Goal: Task Accomplishment & Management: Use online tool/utility

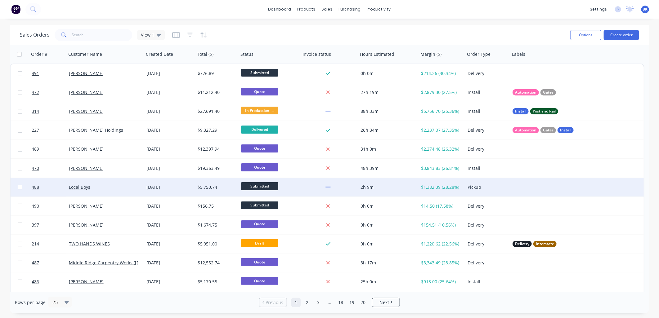
click at [126, 187] on div "Local Boys" at bounding box center [103, 187] width 69 height 6
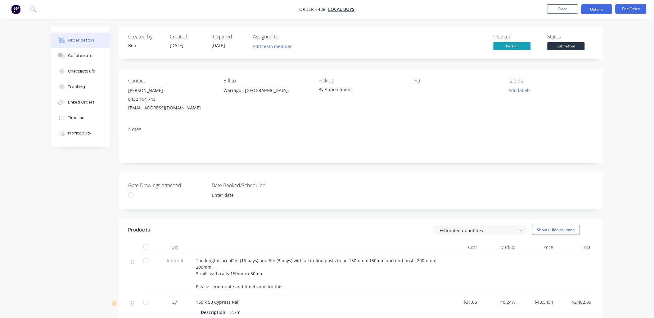
click at [599, 9] on button "Options" at bounding box center [596, 9] width 31 height 10
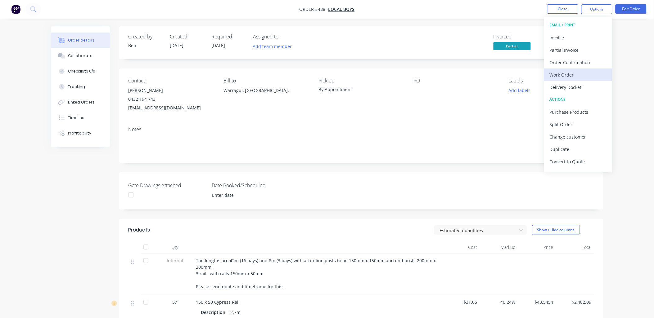
click at [582, 78] on div "Work Order" at bounding box center [578, 74] width 57 height 9
click at [580, 76] on div "Custom" at bounding box center [578, 74] width 57 height 9
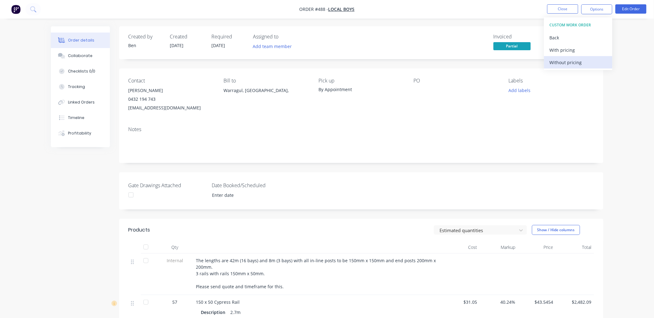
click at [582, 66] on div "Without pricing" at bounding box center [578, 62] width 57 height 9
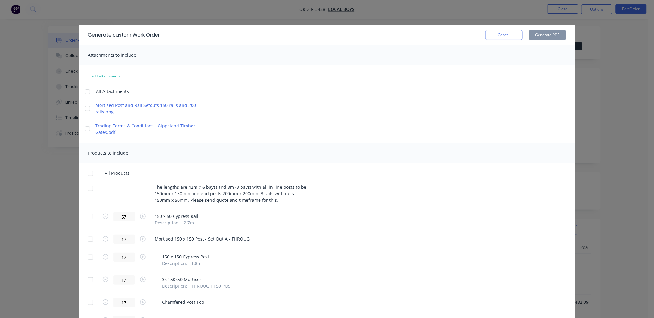
click at [88, 217] on div at bounding box center [90, 217] width 12 height 12
click at [86, 240] on div at bounding box center [90, 239] width 12 height 12
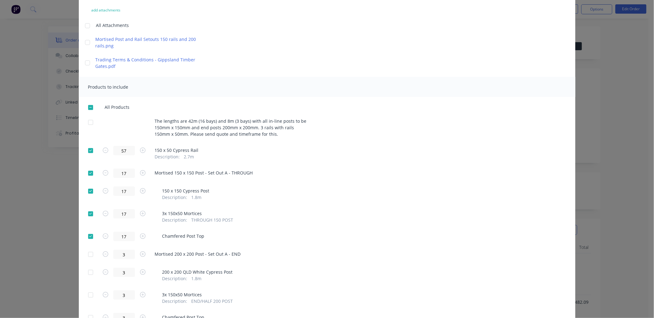
scroll to position [69, 0]
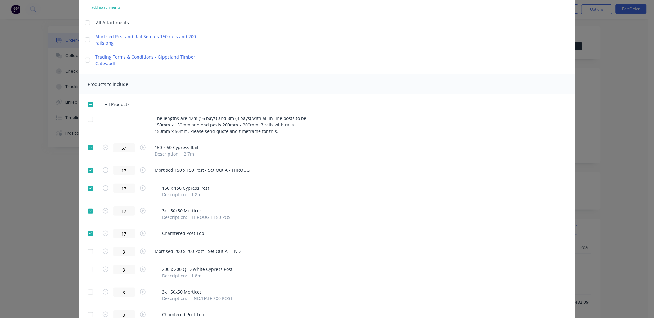
click at [88, 251] on div at bounding box center [90, 252] width 12 height 12
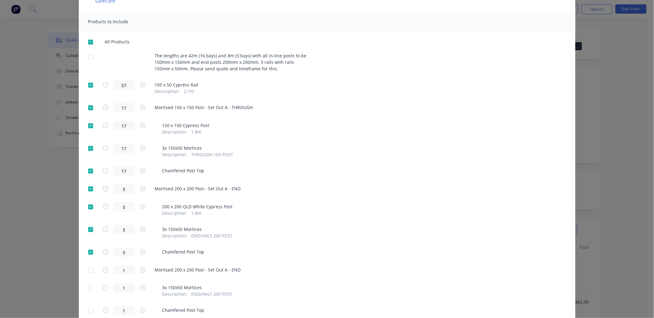
scroll to position [138, 0]
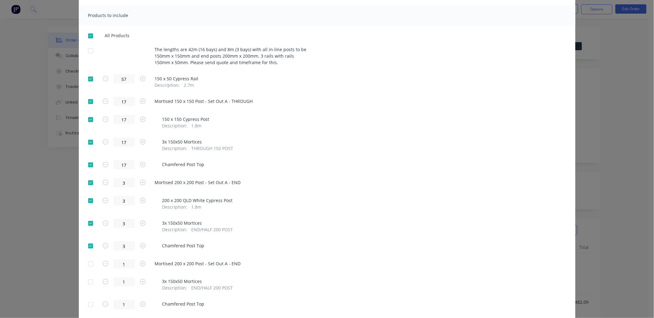
click at [89, 262] on div at bounding box center [90, 264] width 12 height 12
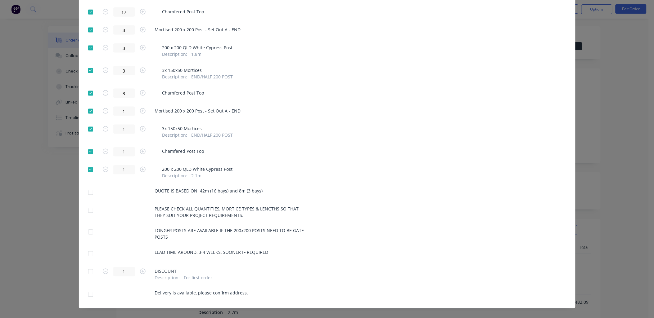
scroll to position [299, 0]
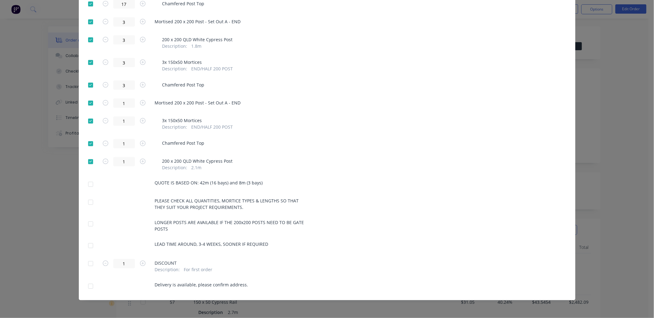
click at [86, 246] on div at bounding box center [90, 246] width 12 height 12
click at [86, 244] on div at bounding box center [90, 246] width 12 height 12
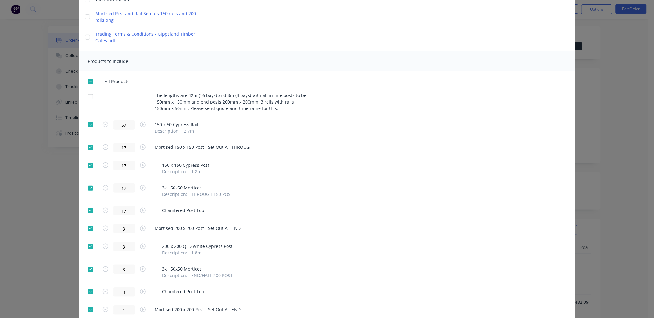
scroll to position [0, 0]
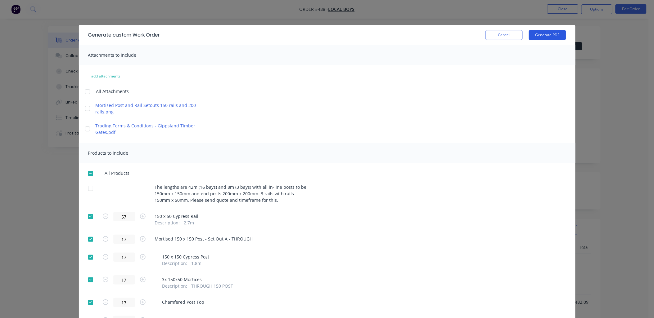
click at [554, 36] on button "Generate PDF" at bounding box center [547, 35] width 37 height 10
drag, startPoint x: 510, startPoint y: 38, endPoint x: 538, endPoint y: 27, distance: 29.9
click at [510, 38] on button "Cancel" at bounding box center [503, 35] width 37 height 10
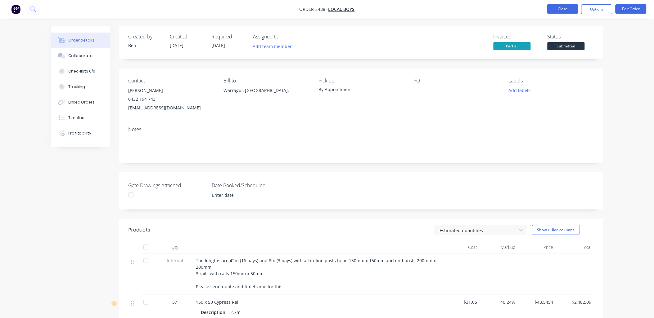
click at [562, 12] on button "Close" at bounding box center [562, 8] width 31 height 9
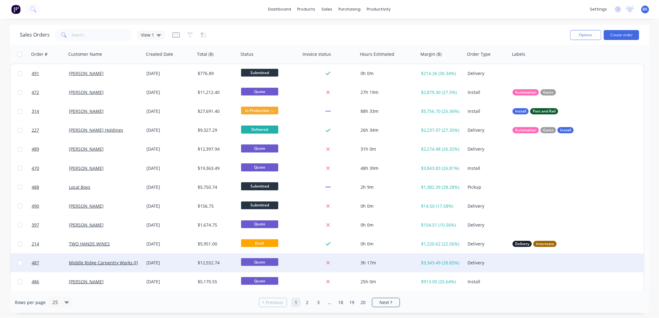
click at [212, 261] on div "$12,552.74" at bounding box center [216, 263] width 37 height 6
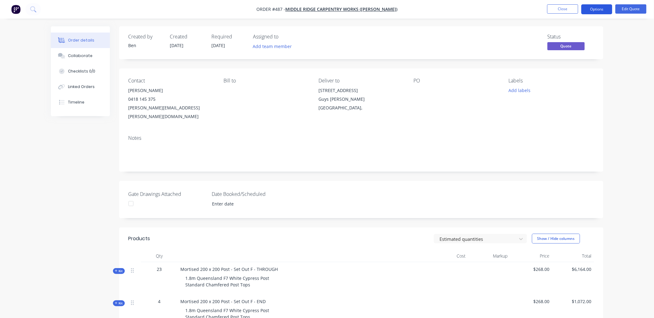
click at [610, 11] on button "Options" at bounding box center [596, 9] width 31 height 10
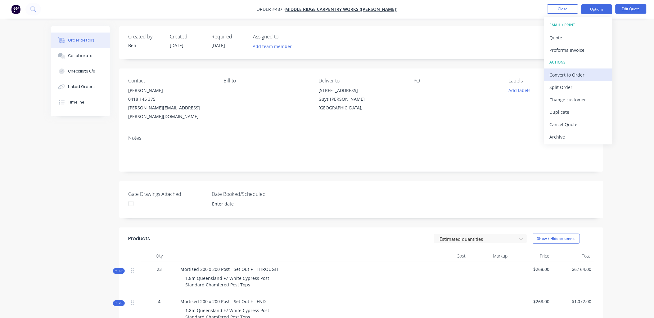
click at [601, 73] on div "Convert to Order" at bounding box center [578, 74] width 57 height 9
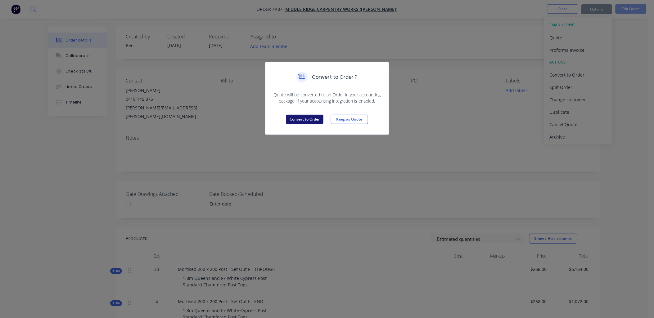
click at [314, 119] on button "Convert to Order" at bounding box center [304, 119] width 37 height 9
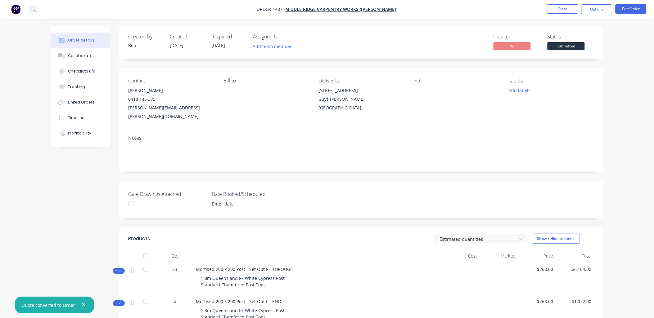
click at [599, 10] on button "Options" at bounding box center [596, 9] width 31 height 10
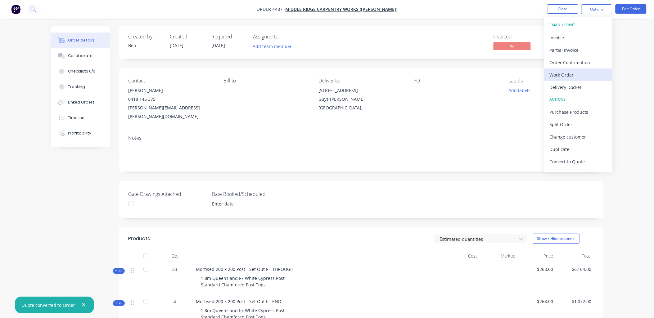
click at [588, 72] on div "Work Order" at bounding box center [578, 74] width 57 height 9
click at [588, 72] on div "Custom" at bounding box center [578, 74] width 57 height 9
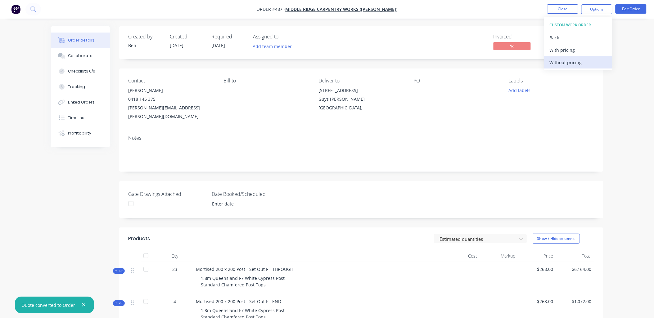
click at [588, 61] on div "Without pricing" at bounding box center [578, 62] width 57 height 9
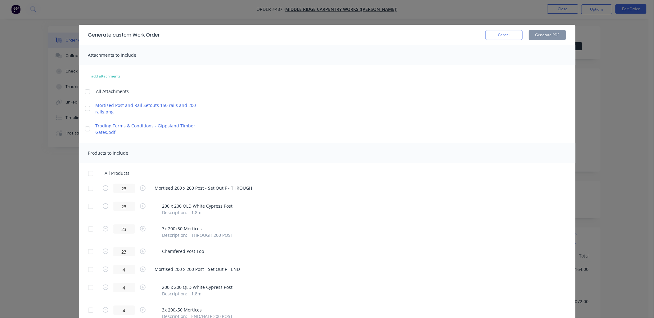
click at [88, 189] on div at bounding box center [90, 189] width 12 height 12
click at [86, 270] on div at bounding box center [90, 270] width 12 height 12
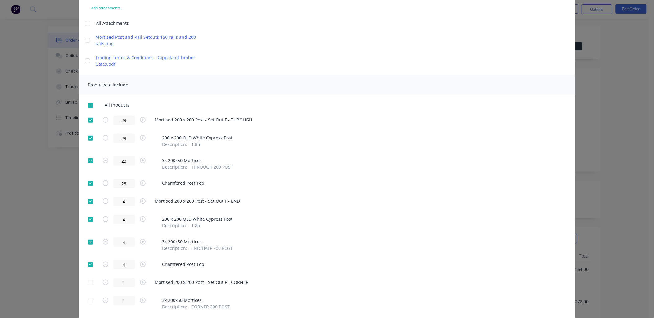
scroll to position [69, 0]
click at [91, 283] on div at bounding box center [90, 282] width 12 height 12
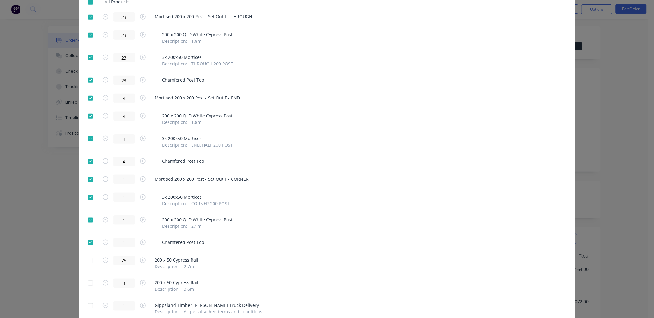
scroll to position [172, 0]
click at [89, 261] on div at bounding box center [90, 260] width 12 height 12
click at [88, 283] on div at bounding box center [90, 283] width 12 height 12
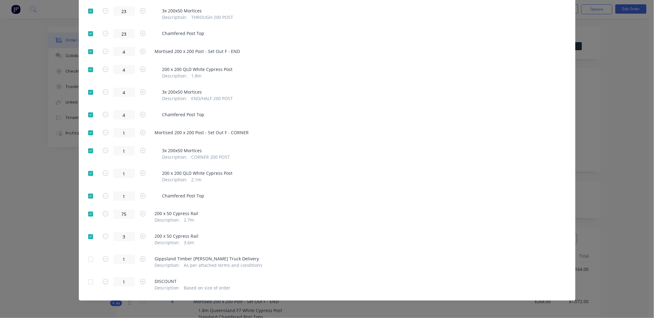
scroll to position [0, 0]
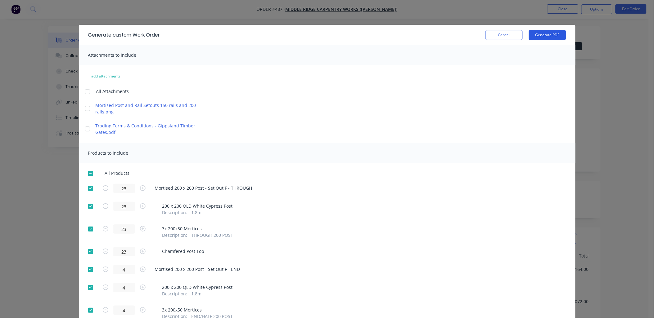
click at [539, 39] on button "Generate PDF" at bounding box center [547, 35] width 37 height 10
click at [505, 33] on button "Cancel" at bounding box center [503, 35] width 37 height 10
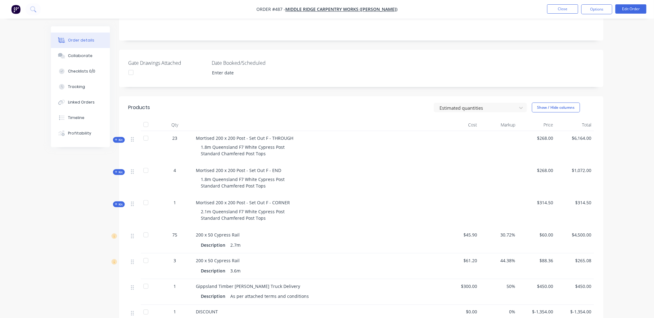
scroll to position [34, 0]
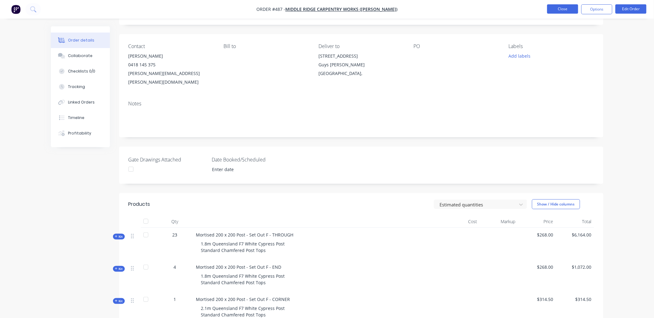
click at [559, 10] on button "Close" at bounding box center [562, 8] width 31 height 9
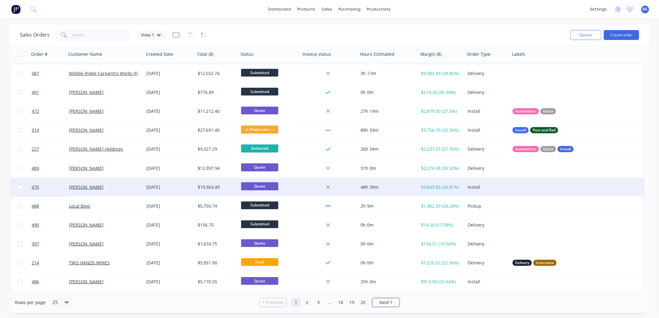
click at [125, 190] on div "Rod Foy" at bounding box center [103, 187] width 69 height 6
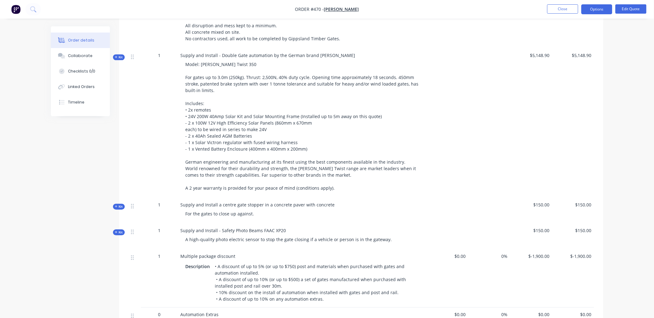
scroll to position [276, 0]
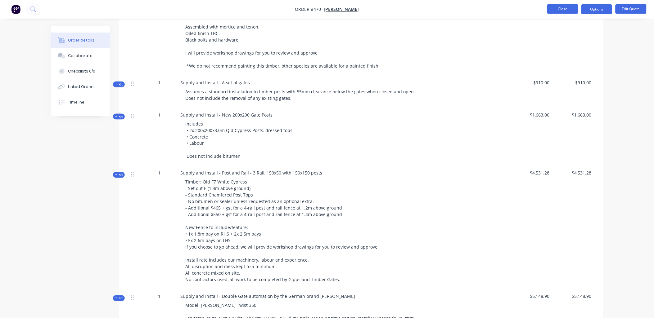
click at [551, 8] on button "Close" at bounding box center [562, 8] width 31 height 9
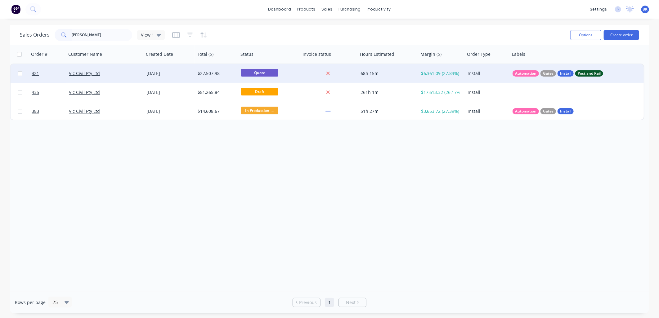
type input "[PERSON_NAME]"
click at [116, 72] on div "Vic Civil Pty Ltd" at bounding box center [103, 73] width 69 height 6
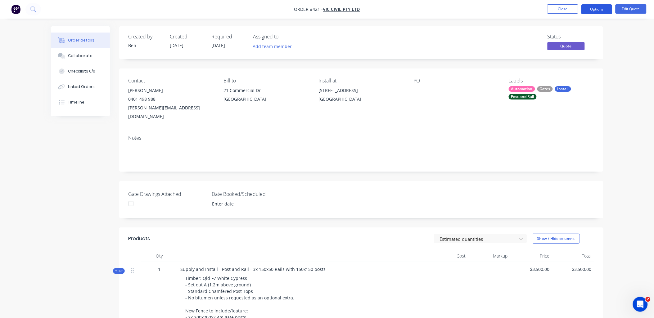
click at [606, 10] on button "Options" at bounding box center [596, 9] width 31 height 10
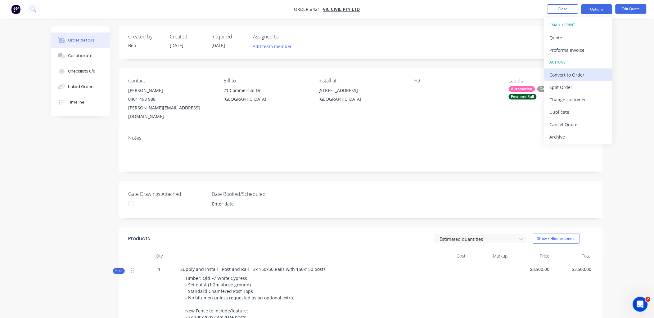
click at [581, 76] on div "Convert to Order" at bounding box center [578, 74] width 57 height 9
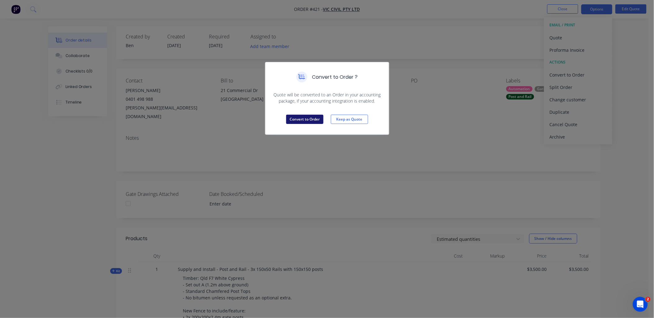
click at [305, 118] on button "Convert to Order" at bounding box center [304, 119] width 37 height 9
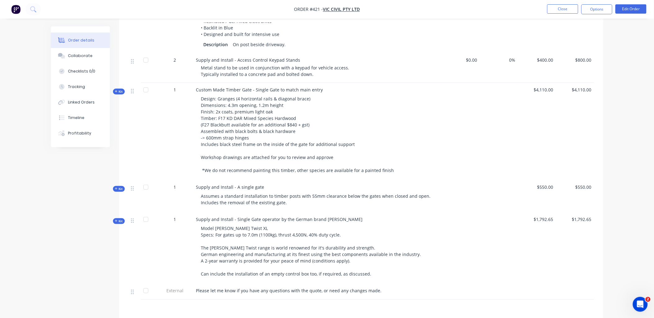
scroll to position [966, 0]
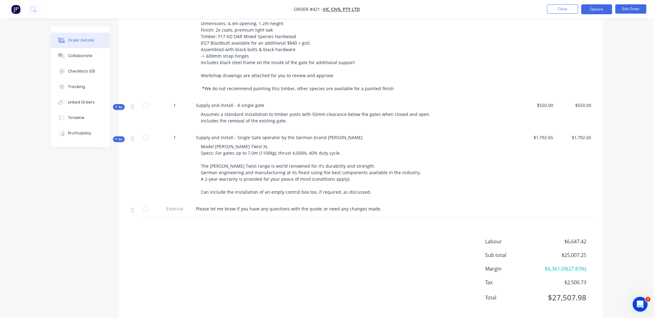
click at [592, 9] on button "Options" at bounding box center [596, 9] width 31 height 10
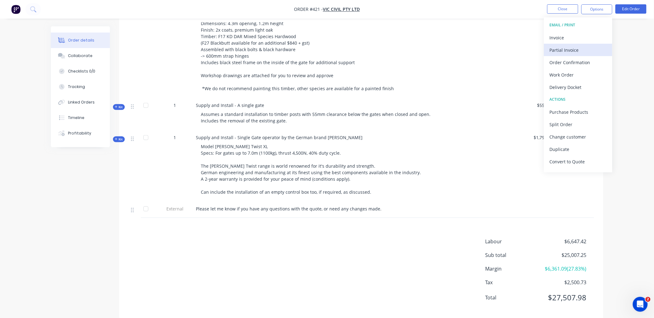
click at [566, 48] on div "Partial Invoice" at bounding box center [578, 50] width 57 height 9
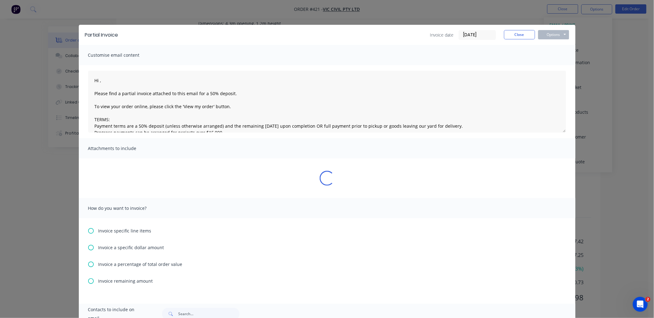
type textarea "Hi , Please find a partial invoice attached to this email for a 50% deposit. To…"
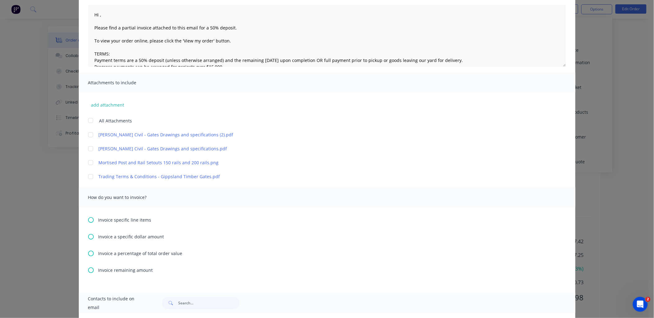
scroll to position [0, 0]
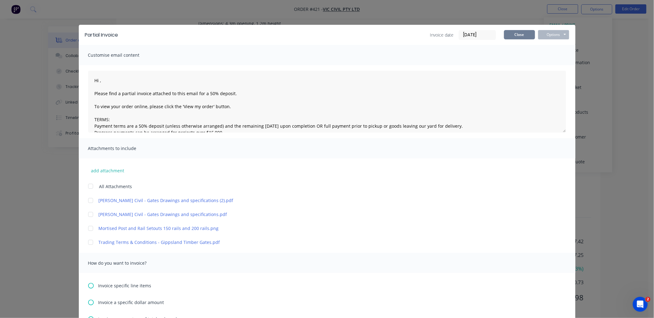
click at [508, 33] on button "Close" at bounding box center [519, 34] width 31 height 9
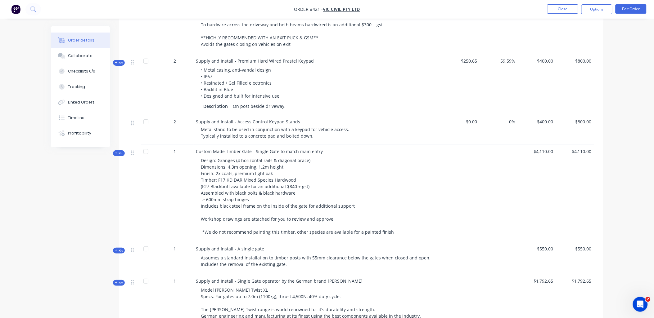
scroll to position [727, 0]
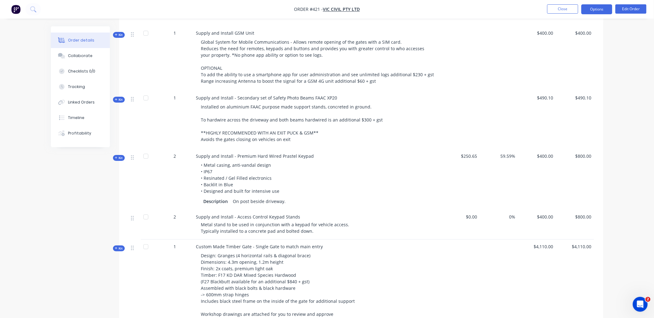
click at [607, 6] on button "Options" at bounding box center [596, 9] width 31 height 10
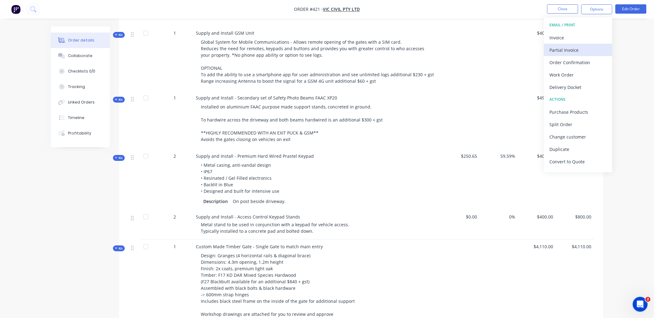
click at [590, 51] on div "Partial Invoice" at bounding box center [578, 50] width 57 height 9
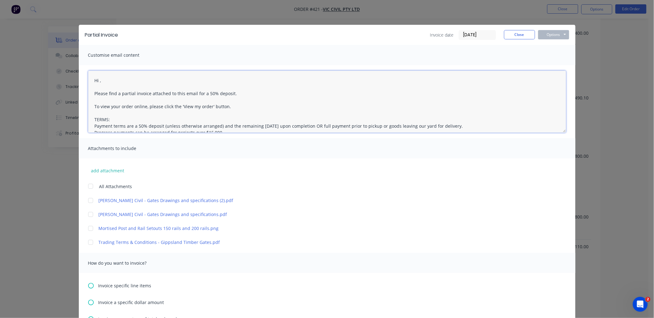
click at [97, 81] on textarea "Hi , Please find a partial invoice attached to this email for a 50% deposit. To…" at bounding box center [327, 102] width 478 height 62
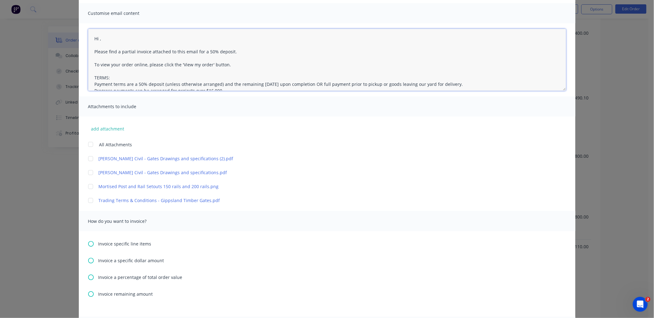
scroll to position [163, 0]
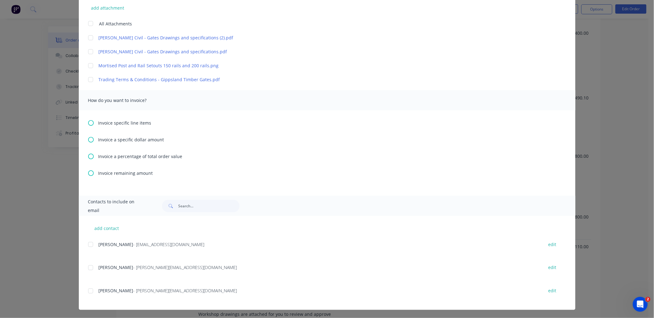
click at [88, 268] on div at bounding box center [90, 268] width 12 height 12
click at [86, 293] on div at bounding box center [90, 291] width 12 height 12
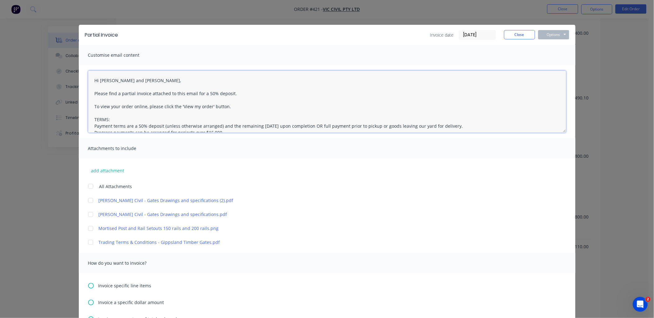
click at [200, 94] on textarea "Hi [PERSON_NAME] and [PERSON_NAME], Please find a partial invoice attached to t…" at bounding box center [327, 102] width 478 height 62
click at [210, 92] on textarea "Hi [PERSON_NAME] and [PERSON_NAME], Please find a partial invoice attached to t…" at bounding box center [327, 102] width 478 height 62
click at [207, 92] on textarea "Hi [PERSON_NAME] and [PERSON_NAME], Please find a partial invoice attached to t…" at bounding box center [327, 102] width 478 height 62
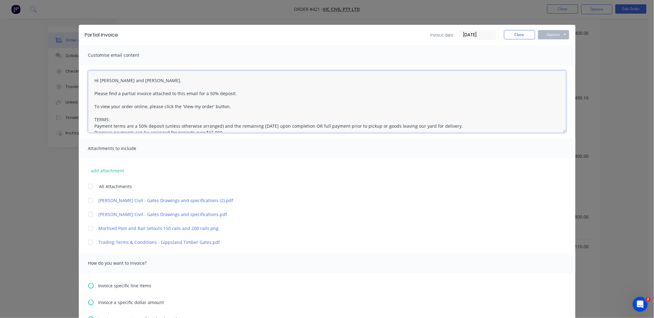
click at [207, 92] on textarea "Hi [PERSON_NAME] and [PERSON_NAME], Please find a partial invoice attached to t…" at bounding box center [327, 102] width 478 height 62
click at [207, 93] on textarea "Hi [PERSON_NAME] and [PERSON_NAME], Please find a partial invoice attached to t…" at bounding box center [327, 102] width 478 height 62
click at [212, 94] on textarea "Hi [PERSON_NAME] and [PERSON_NAME], Please find a partial invoice attached to t…" at bounding box center [327, 102] width 478 height 62
click at [89, 185] on div at bounding box center [90, 186] width 12 height 12
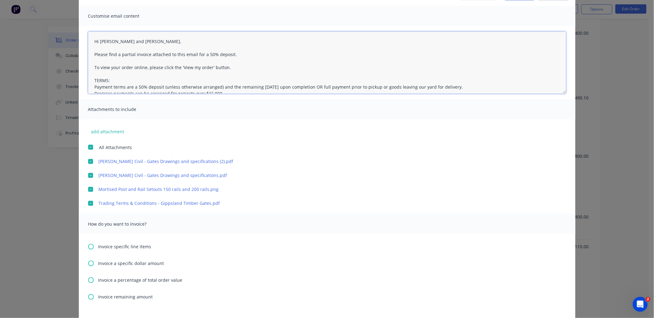
scroll to position [103, 0]
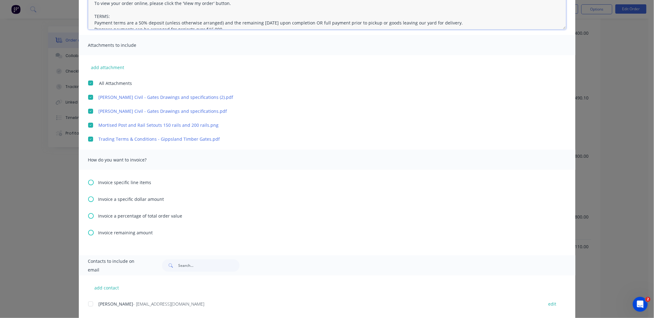
type textarea "Hi [PERSON_NAME] and [PERSON_NAME], Please find a partial invoice attached to t…"
click at [88, 197] on icon at bounding box center [91, 200] width 6 height 6
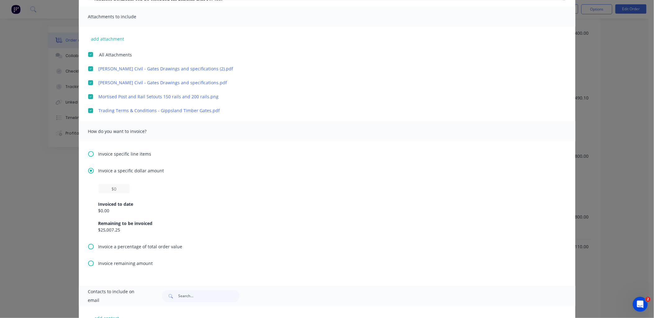
scroll to position [172, 0]
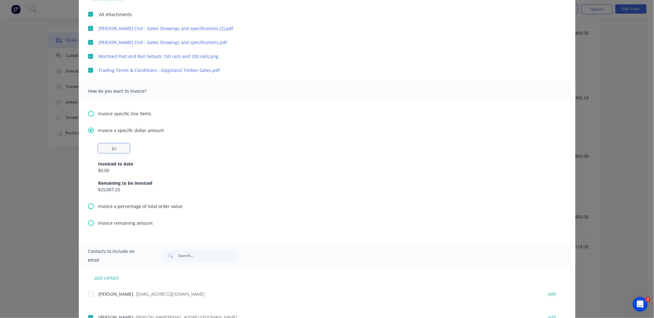
click at [110, 144] on input "text" at bounding box center [113, 148] width 31 height 9
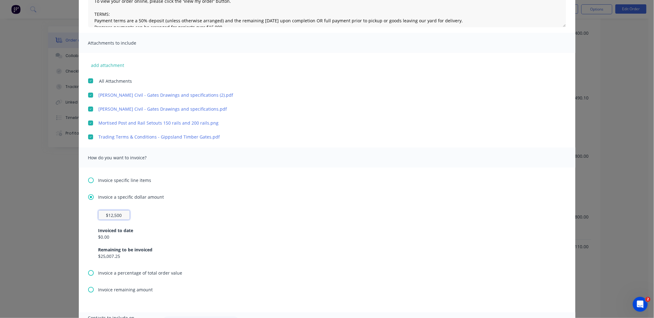
scroll to position [0, 0]
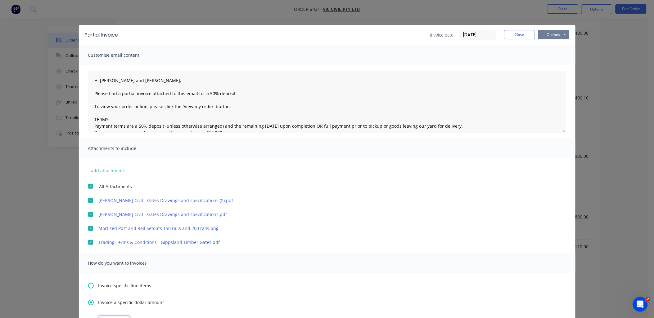
type input "$12,500"
click at [558, 33] on button "Options" at bounding box center [553, 34] width 31 height 9
click at [556, 65] on button "Email" at bounding box center [558, 66] width 40 height 10
click at [522, 37] on button "Close" at bounding box center [519, 34] width 31 height 9
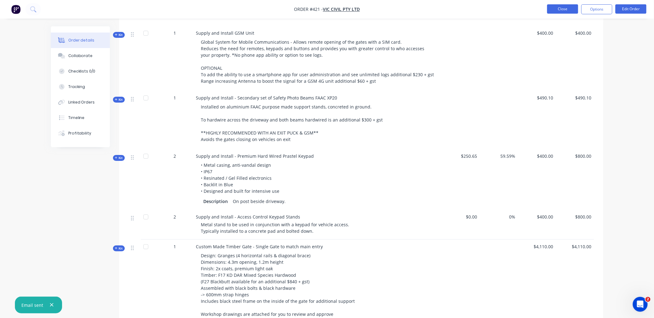
click at [558, 11] on button "Close" at bounding box center [562, 8] width 31 height 9
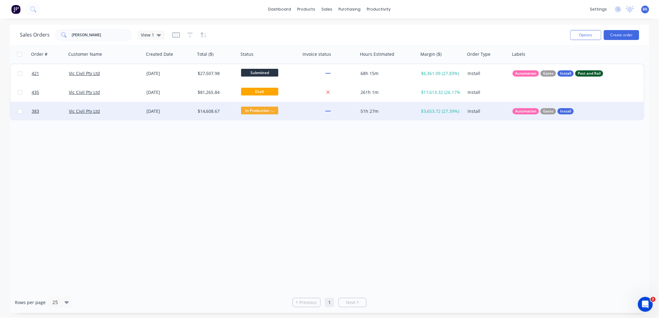
click at [125, 112] on div "Vic Civil Pty Ltd" at bounding box center [103, 111] width 69 height 6
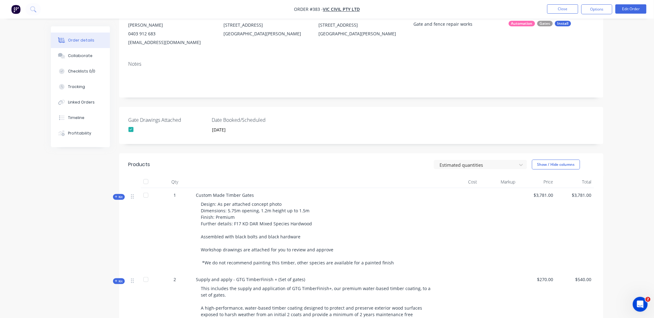
scroll to position [172, 0]
